Goal: Task Accomplishment & Management: Manage account settings

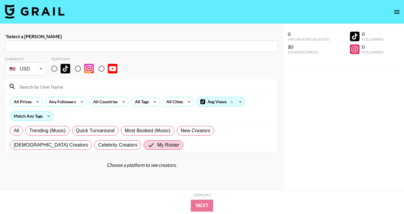
click at [27, 9] on img at bounding box center [35, 11] width 60 height 14
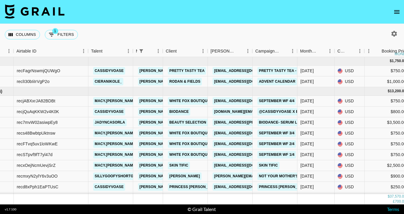
scroll to position [0, 36]
click at [223, 68] on link "[EMAIL_ADDRESS][DOMAIN_NAME]" at bounding box center [245, 70] width 67 height 7
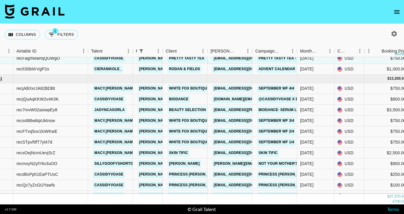
scroll to position [12, 36]
click at [243, 164] on link "sabrina@fohr.co" at bounding box center [276, 163] width 128 height 7
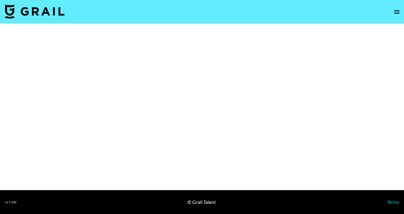
select select "Brand"
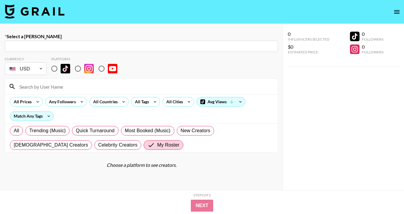
click at [17, 10] on img at bounding box center [35, 11] width 60 height 14
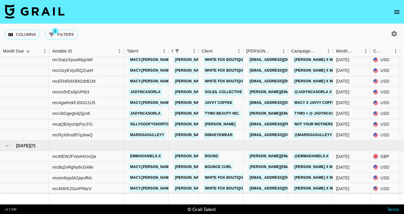
scroll to position [263, 0]
click at [263, 102] on link "maekel@javvycoffee.com" at bounding box center [281, 102] width 67 height 7
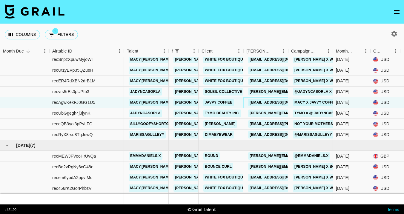
scroll to position [295, 0]
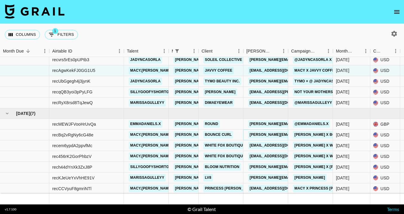
click at [278, 133] on link "molly@bouncecurl.com" at bounding box center [296, 134] width 97 height 7
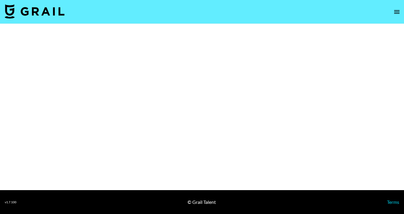
select select "Brand"
